Goal: Task Accomplishment & Management: Manage account settings

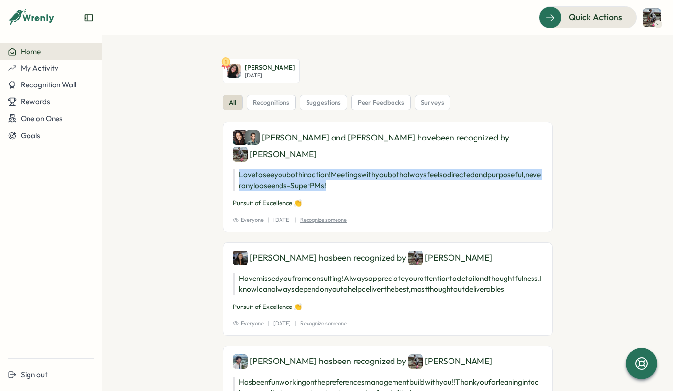
drag, startPoint x: 254, startPoint y: 153, endPoint x: 392, endPoint y: 166, distance: 138.2
click at [392, 170] on p "Love to see you both in action! Meetings with you both always feel so directed …" at bounding box center [388, 181] width 310 height 22
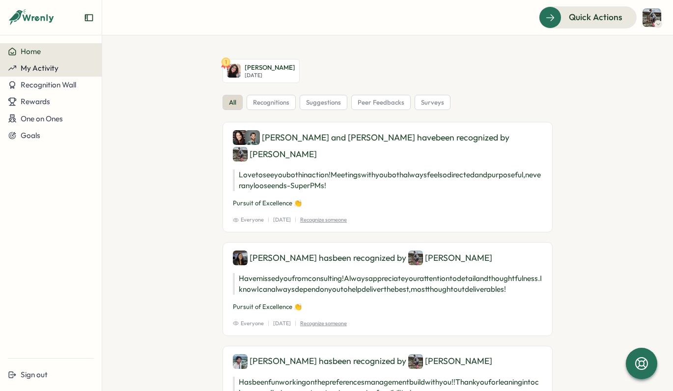
click at [41, 70] on span "My Activity" at bounding box center [40, 67] width 38 height 9
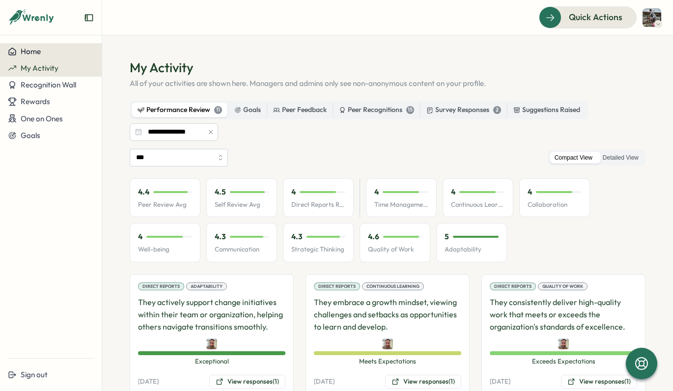
click at [37, 48] on span "Home" at bounding box center [31, 51] width 20 height 9
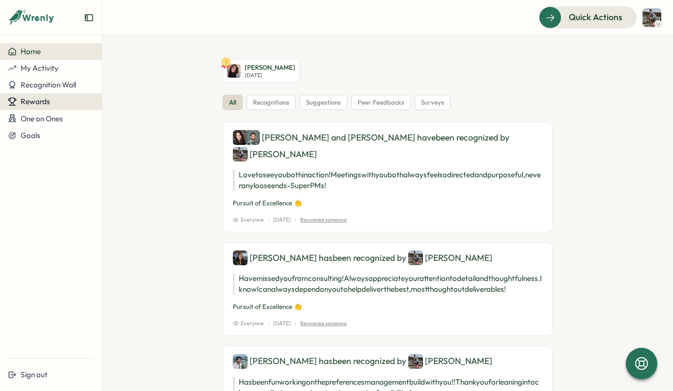
click at [39, 104] on span "Rewards" at bounding box center [35, 101] width 29 height 9
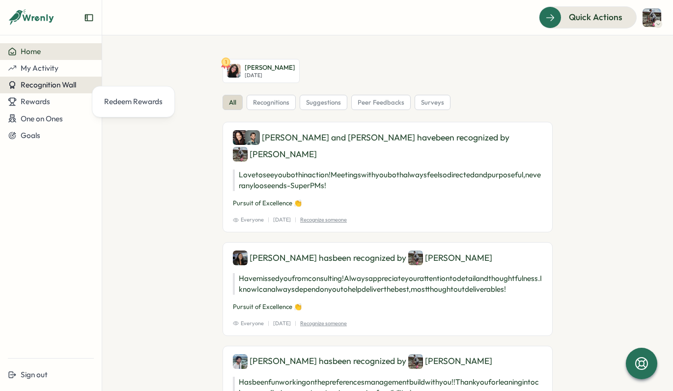
click at [49, 80] on span "Recognition Wall" at bounding box center [49, 84] width 56 height 9
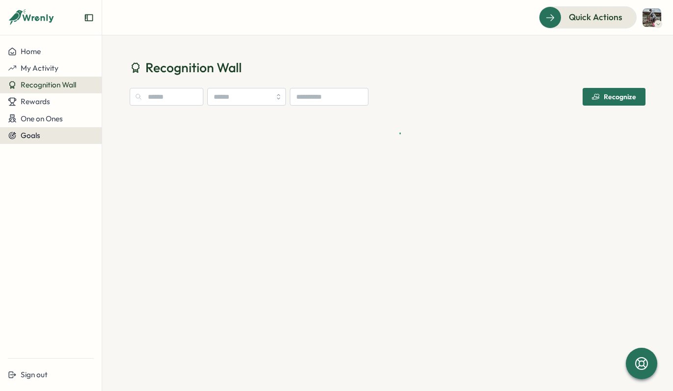
click at [43, 131] on div "Goals" at bounding box center [51, 135] width 86 height 9
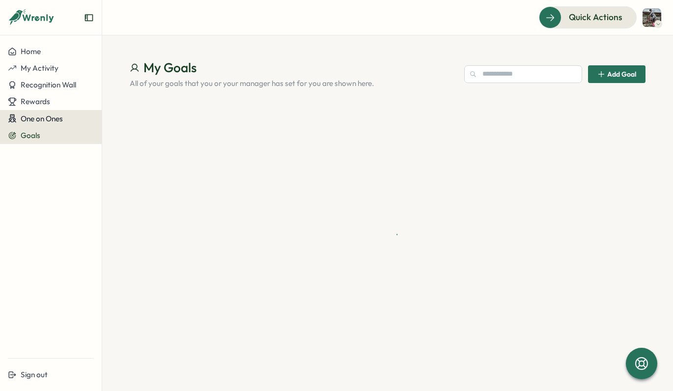
click at [44, 116] on span "One on Ones" at bounding box center [42, 118] width 42 height 9
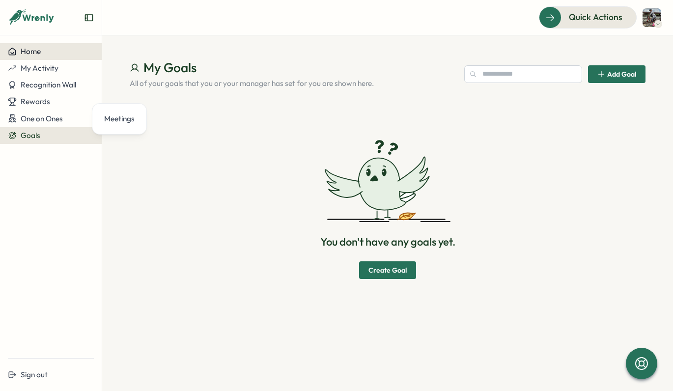
click at [43, 57] on button "Home" at bounding box center [51, 51] width 102 height 17
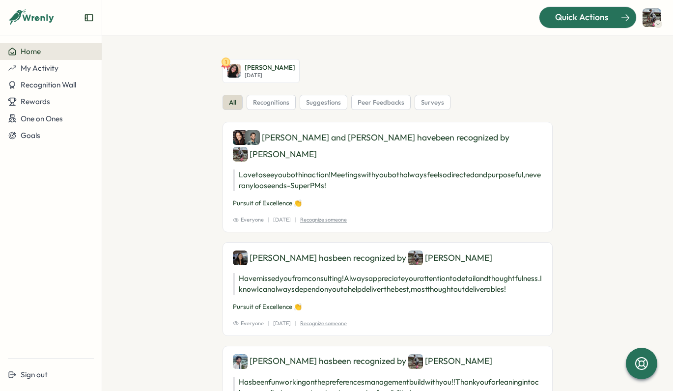
click at [556, 20] on div "Quick Actions" at bounding box center [581, 17] width 89 height 13
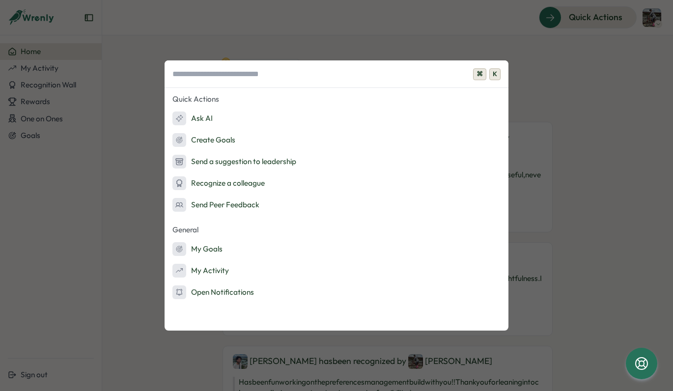
click at [546, 118] on div "⌘ K Quick Actions Ask AI Create Goals Send a suggestion to leadership Recognize…" at bounding box center [336, 195] width 673 height 391
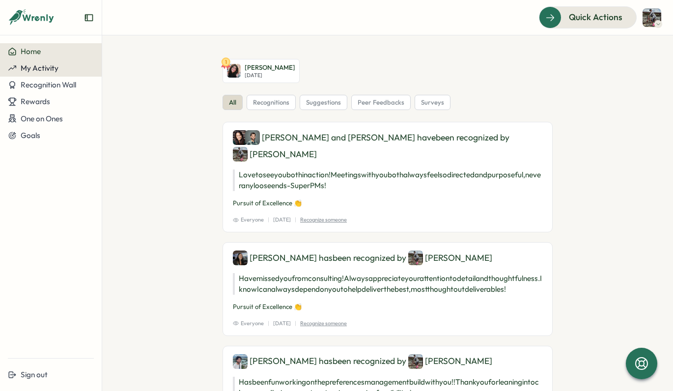
click at [40, 71] on span "My Activity" at bounding box center [40, 67] width 38 height 9
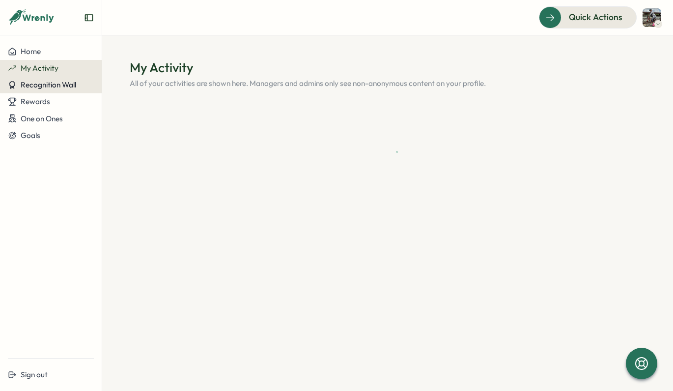
click at [41, 83] on span "Recognition Wall" at bounding box center [49, 84] width 56 height 9
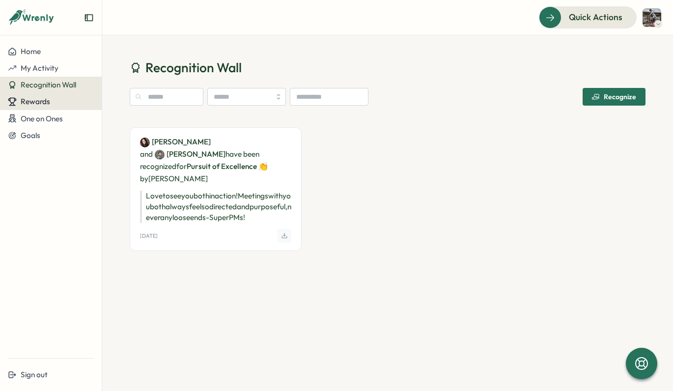
click at [39, 99] on span "Rewards" at bounding box center [35, 101] width 29 height 9
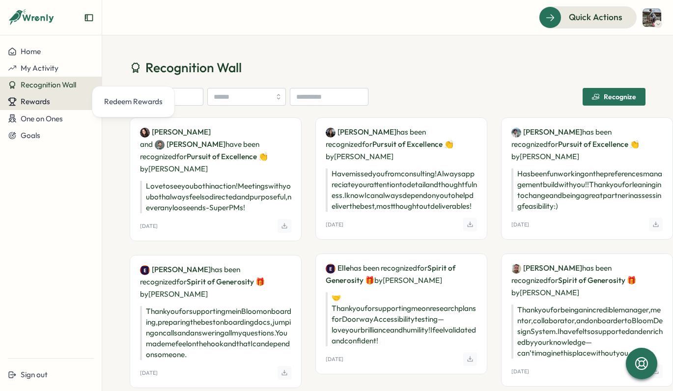
click at [35, 107] on button "Rewards" at bounding box center [51, 101] width 102 height 17
click at [46, 99] on span "Rewards" at bounding box center [35, 101] width 29 height 9
click at [50, 108] on button "Rewards" at bounding box center [51, 101] width 102 height 17
click at [55, 106] on button "Rewards" at bounding box center [51, 101] width 102 height 17
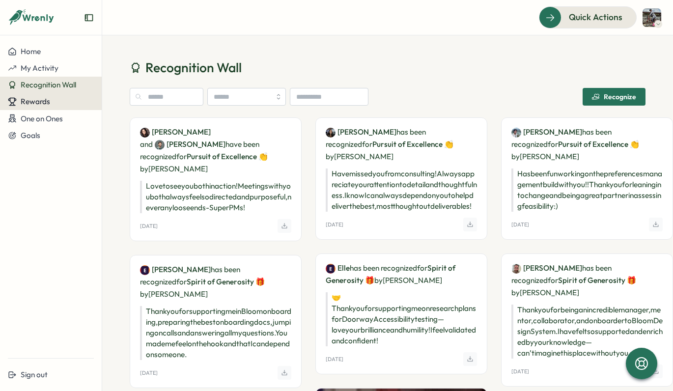
click at [54, 95] on button "Rewards" at bounding box center [51, 101] width 102 height 17
click at [46, 101] on span "Rewards" at bounding box center [35, 101] width 29 height 9
click at [57, 100] on div "Rewards" at bounding box center [51, 101] width 86 height 9
click at [103, 101] on div "Redeem Rewards" at bounding box center [133, 101] width 66 height 19
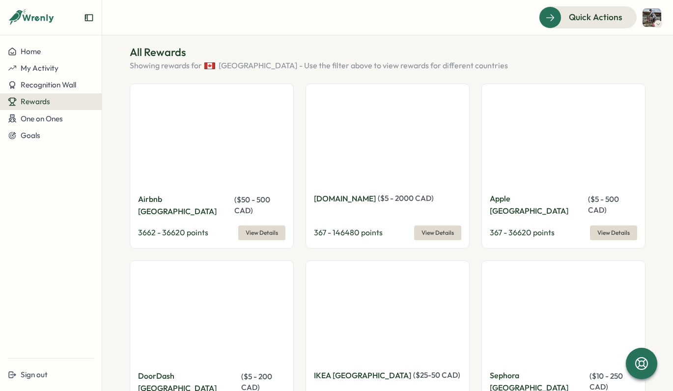
scroll to position [327, 0]
